Goal: Information Seeking & Learning: Learn about a topic

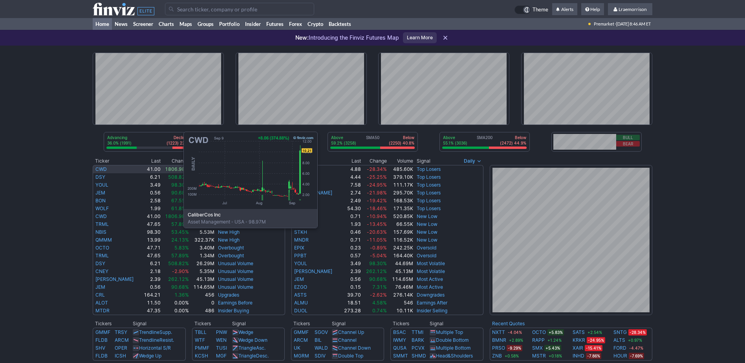
click at [105, 169] on link "CWD" at bounding box center [100, 169] width 11 height 6
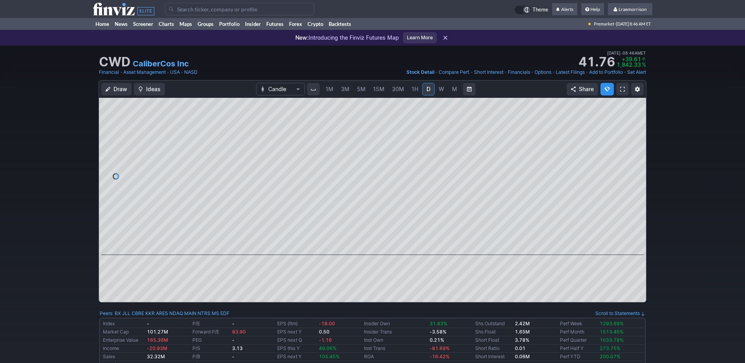
click at [329, 90] on span "1M" at bounding box center [330, 89] width 8 height 7
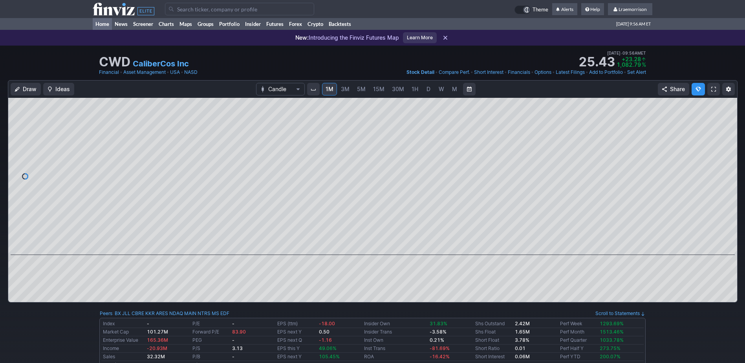
click at [105, 22] on link "Home" at bounding box center [102, 24] width 19 height 12
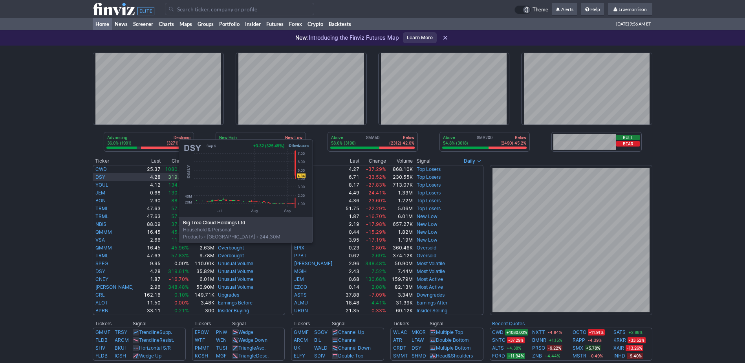
click at [100, 177] on link "DSY" at bounding box center [100, 177] width 10 height 6
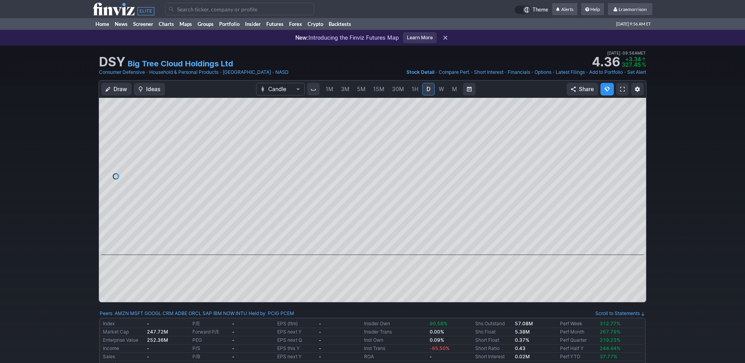
click at [328, 90] on span "1M" at bounding box center [330, 89] width 8 height 7
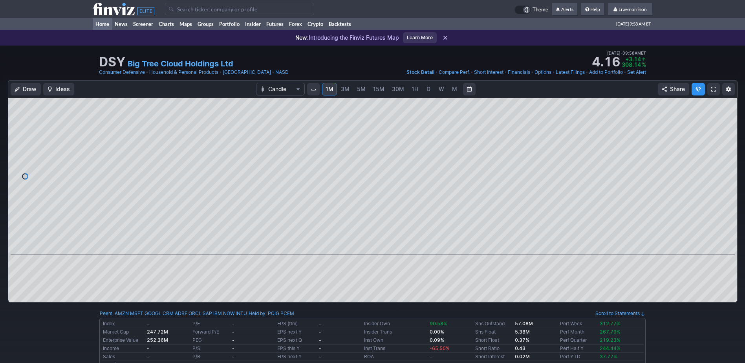
click at [108, 24] on link "Home" at bounding box center [102, 24] width 19 height 12
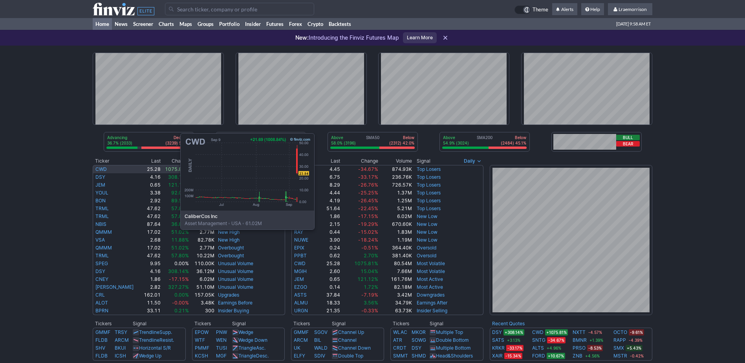
click at [102, 171] on link "CWD" at bounding box center [100, 169] width 11 height 6
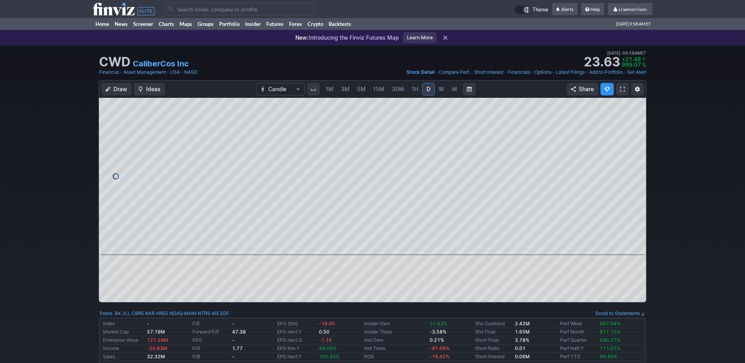
click at [333, 90] on span "1M" at bounding box center [330, 89] width 8 height 7
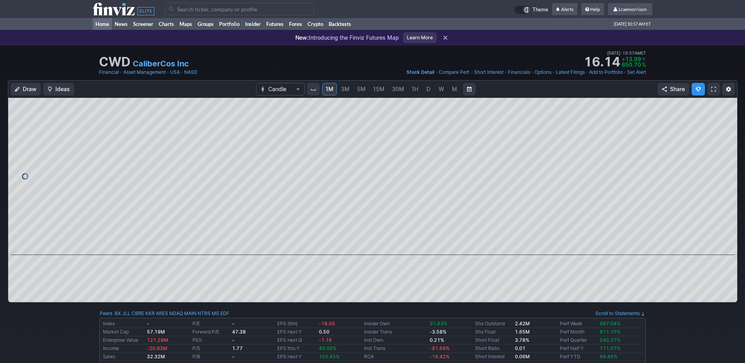
click at [105, 23] on link "Home" at bounding box center [102, 24] width 19 height 12
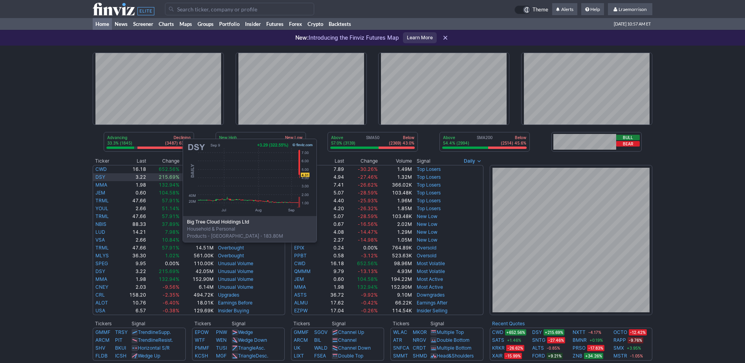
click at [104, 176] on link "DSY" at bounding box center [100, 177] width 10 height 6
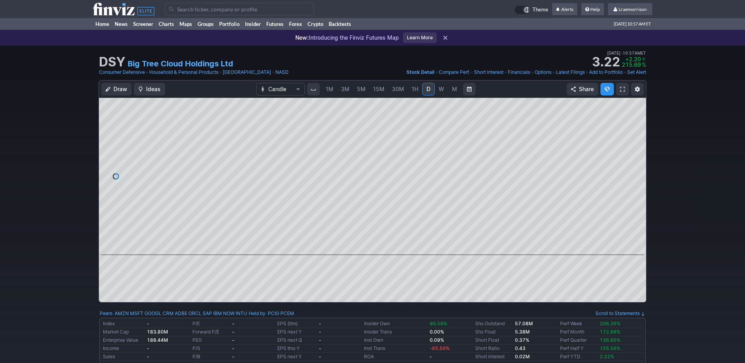
click at [330, 89] on span "1M" at bounding box center [330, 89] width 8 height 7
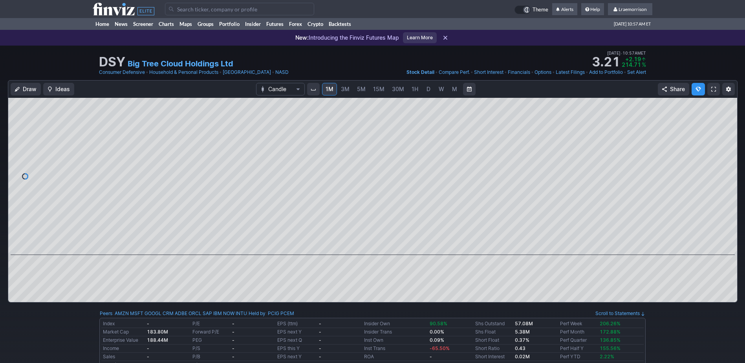
click at [184, 11] on input "Search" at bounding box center [239, 9] width 149 height 13
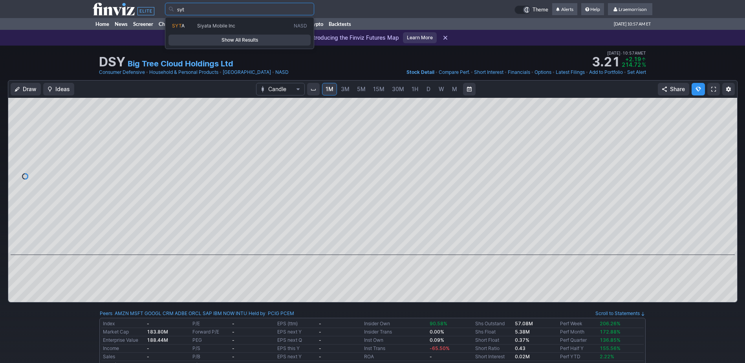
type input "syt"
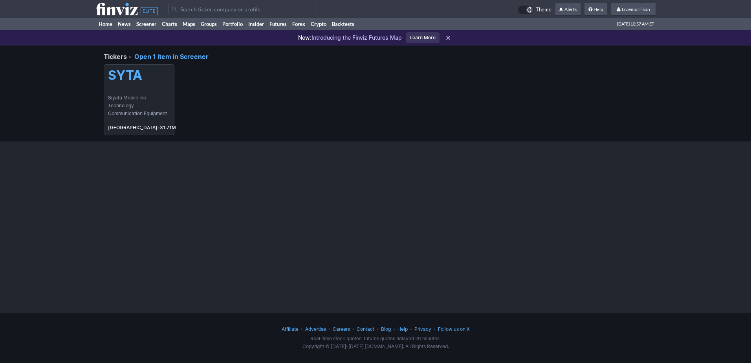
click at [127, 82] on h5 "SYTA" at bounding box center [139, 75] width 62 height 15
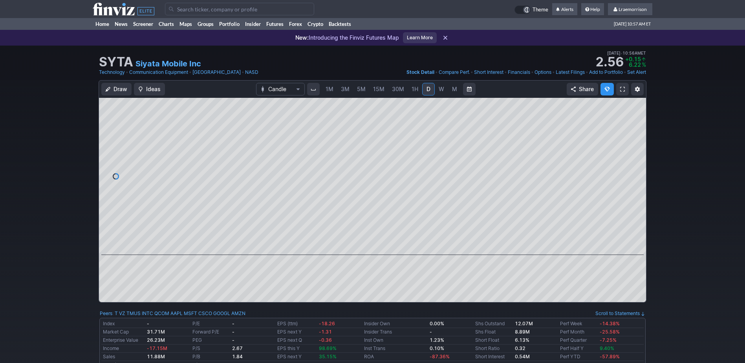
click at [329, 86] on span "1M" at bounding box center [330, 89] width 8 height 7
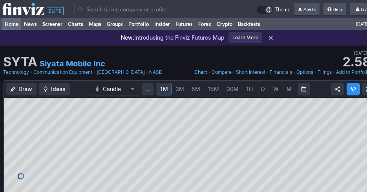
click at [9, 23] on link "Home" at bounding box center [11, 24] width 19 height 12
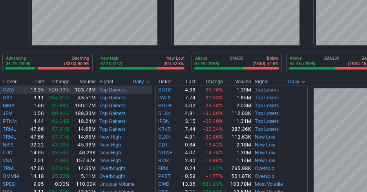
scroll to position [79, 0]
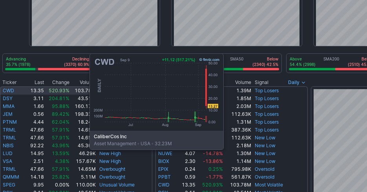
click at [11, 91] on link "CWD" at bounding box center [8, 91] width 11 height 6
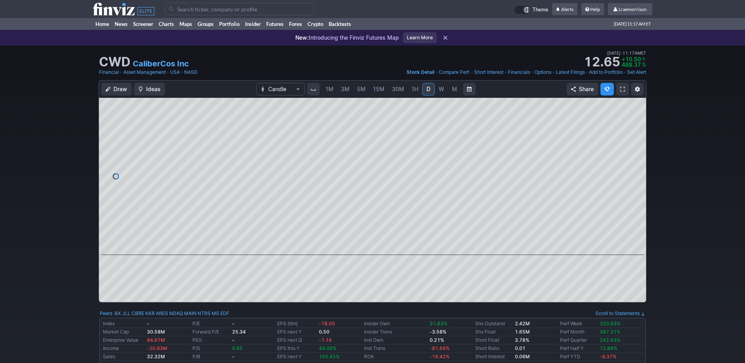
click at [329, 86] on span "1M" at bounding box center [330, 89] width 8 height 7
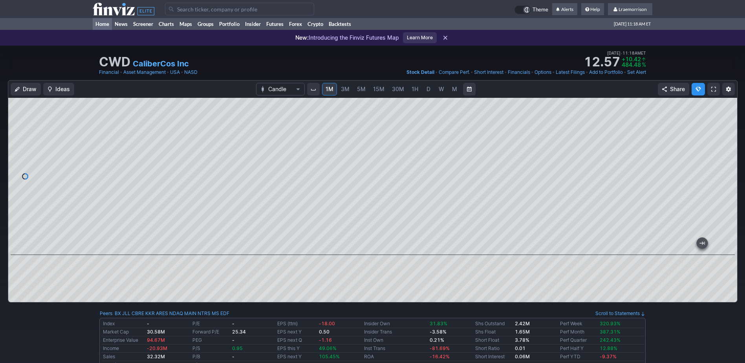
click at [104, 20] on link "Home" at bounding box center [102, 24] width 19 height 12
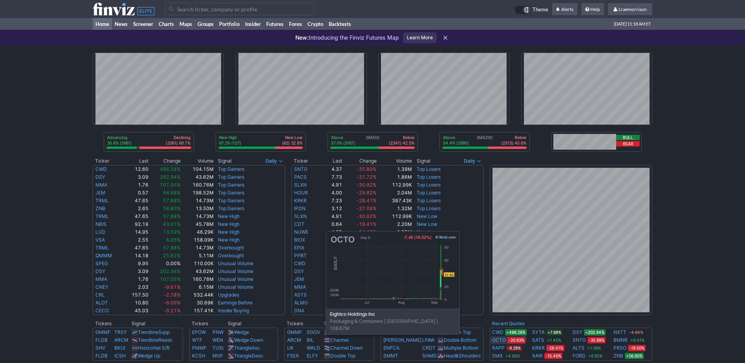
click at [494, 339] on link "OCTO" at bounding box center [499, 340] width 14 height 8
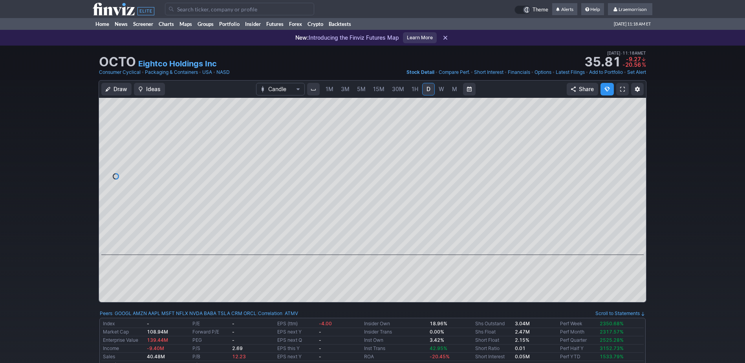
click at [329, 87] on span "1M" at bounding box center [330, 89] width 8 height 7
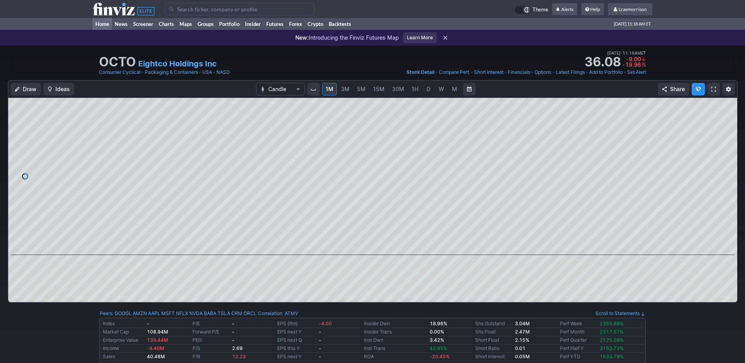
click at [103, 24] on link "Home" at bounding box center [102, 24] width 19 height 12
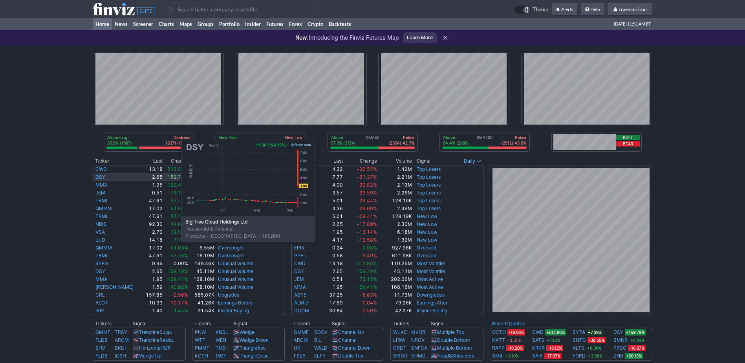
click at [103, 176] on link "DSY" at bounding box center [100, 177] width 10 height 6
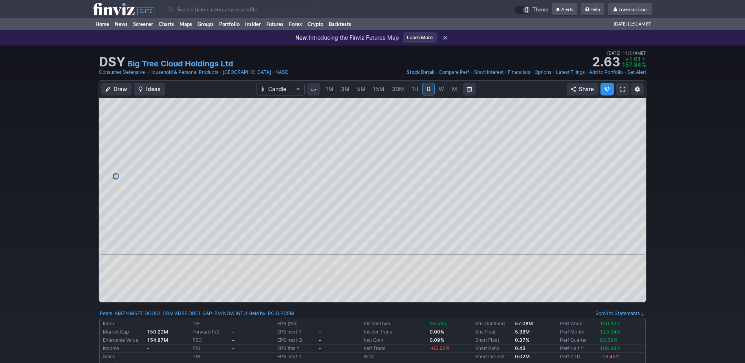
click at [330, 92] on span "1M" at bounding box center [330, 89] width 8 height 8
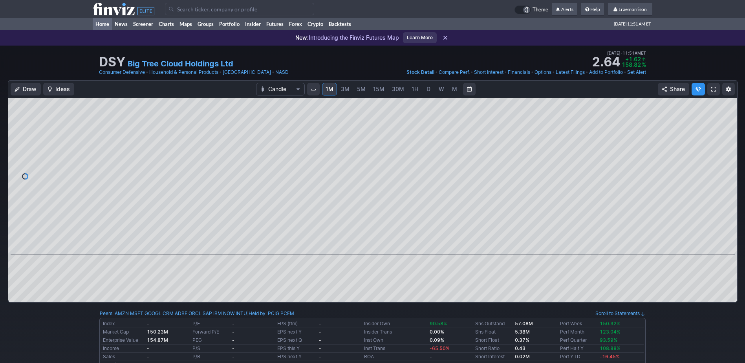
click at [104, 23] on link "Home" at bounding box center [102, 24] width 19 height 12
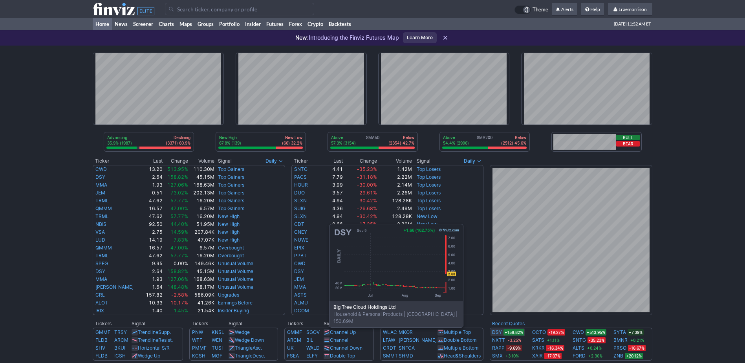
click at [498, 332] on link "DSY" at bounding box center [497, 333] width 10 height 8
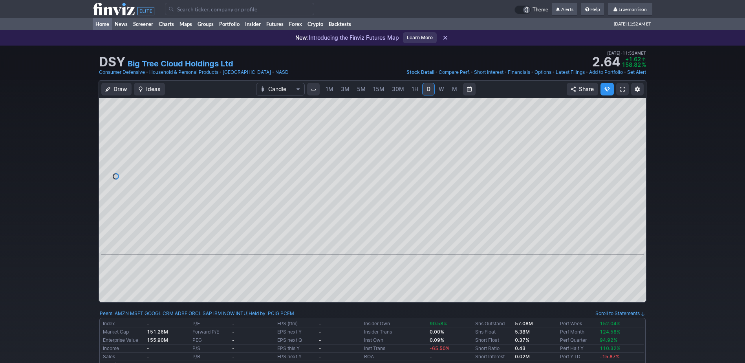
click at [105, 22] on link "Home" at bounding box center [102, 24] width 19 height 12
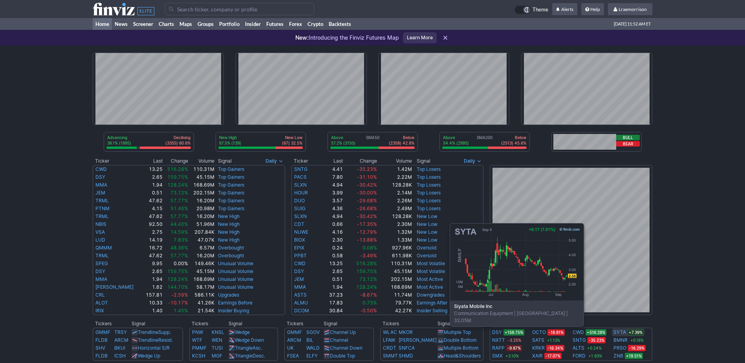
click at [618, 331] on link "SYTA" at bounding box center [620, 333] width 13 height 8
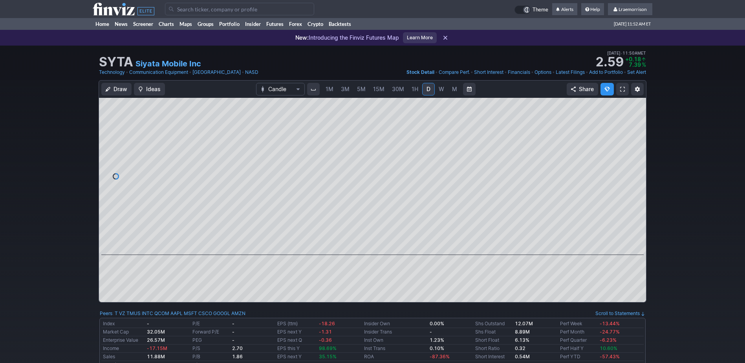
click at [331, 88] on span "1M" at bounding box center [330, 89] width 8 height 7
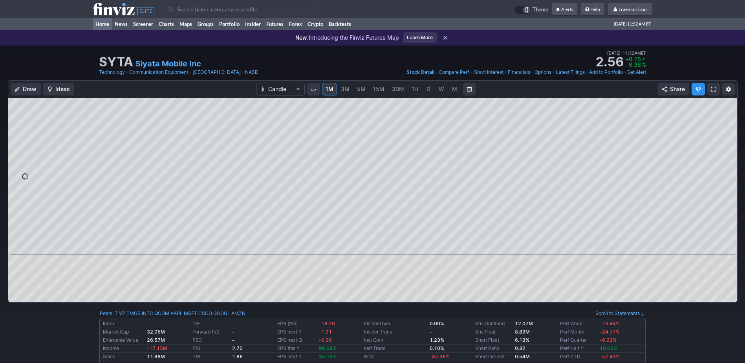
click at [103, 24] on link "Home" at bounding box center [102, 24] width 19 height 12
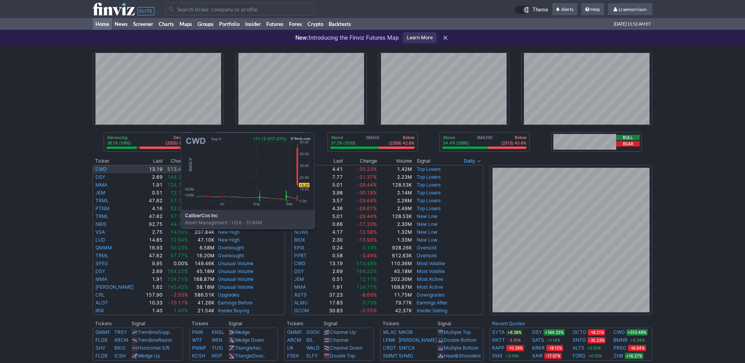
click at [102, 170] on link "CWD" at bounding box center [100, 169] width 11 height 6
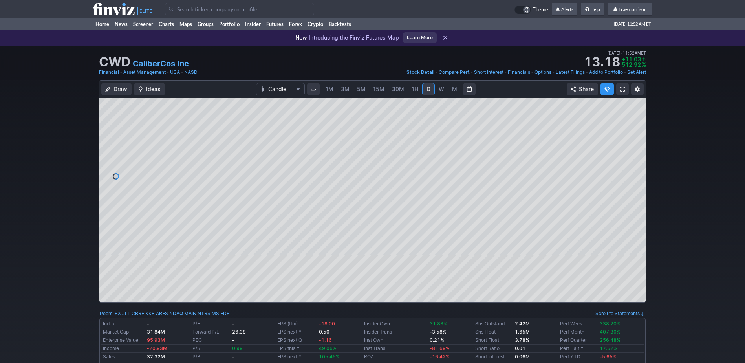
click at [330, 90] on span "1M" at bounding box center [330, 89] width 8 height 7
